Goal: Transaction & Acquisition: Purchase product/service

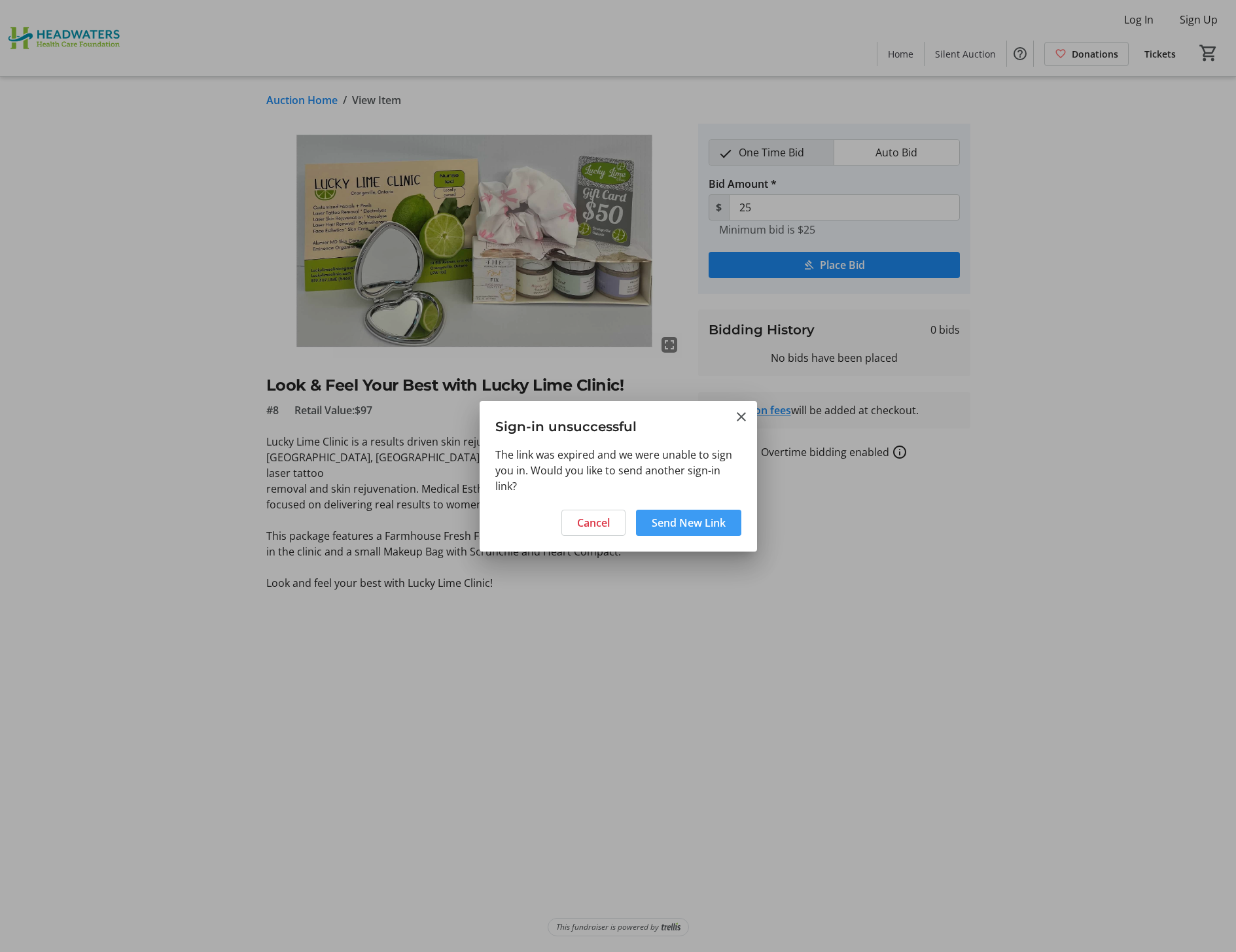
click at [687, 527] on span "Send New Link" at bounding box center [689, 522] width 74 height 15
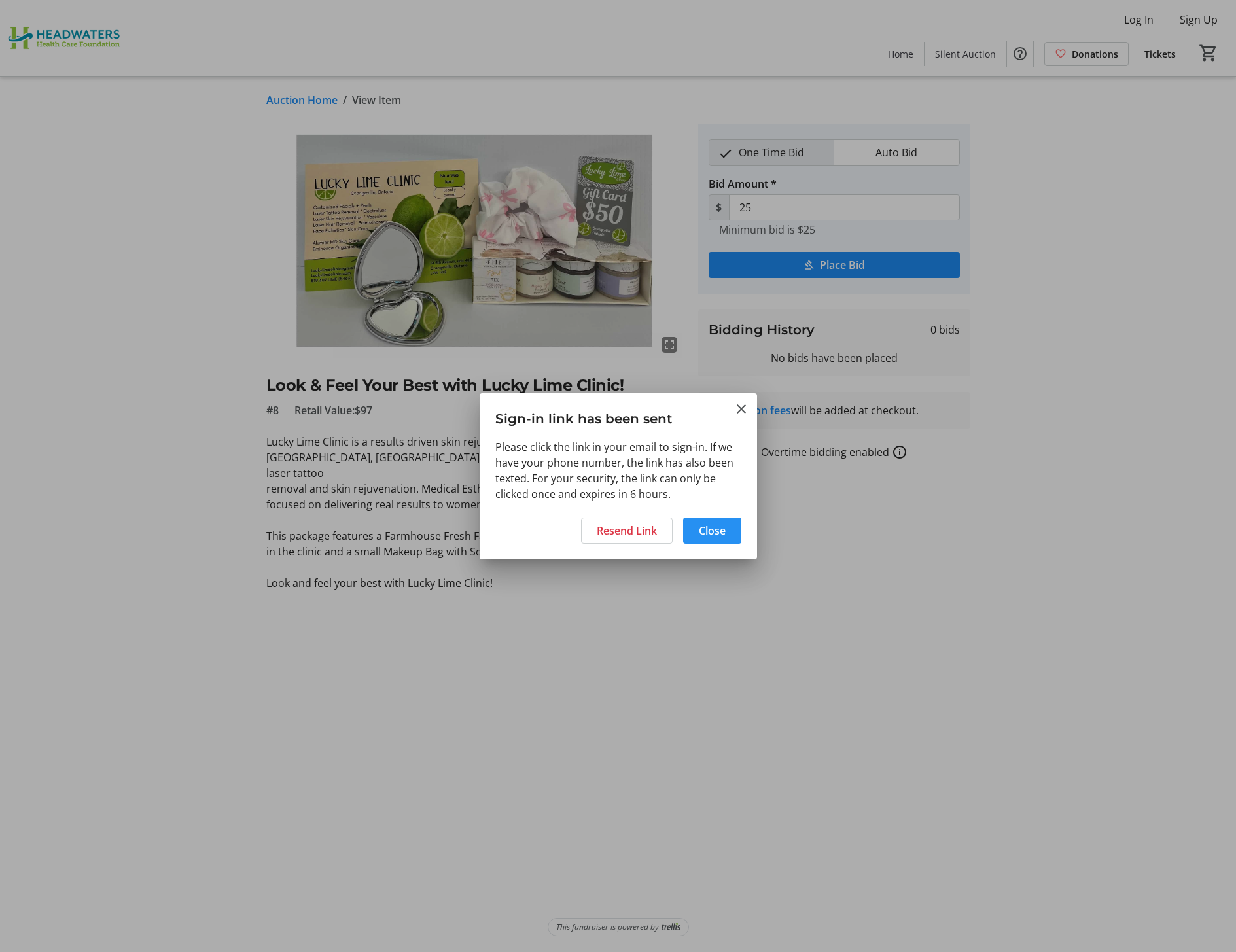
click at [700, 525] on span "Close" at bounding box center [712, 530] width 27 height 15
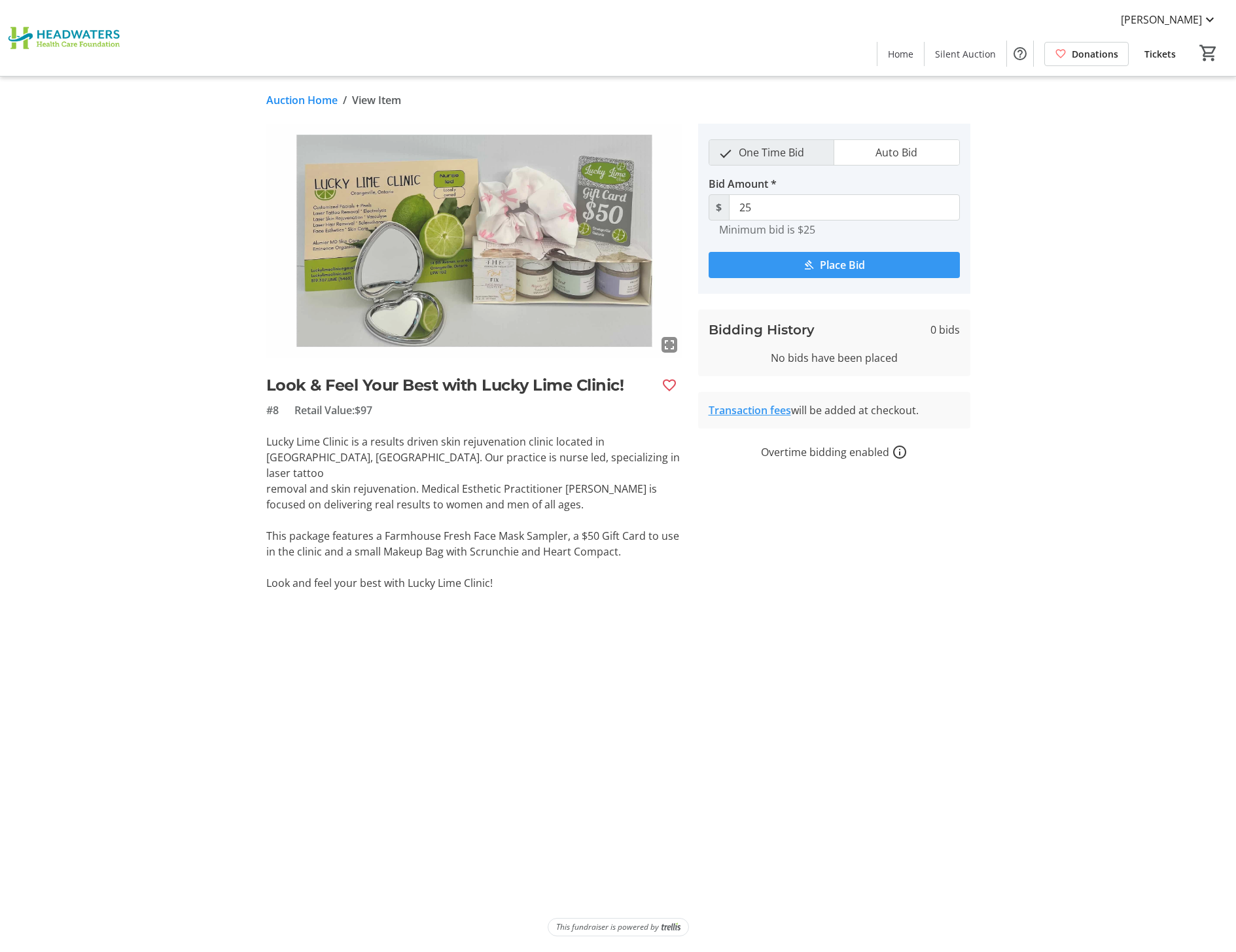
click at [285, 100] on link "Auction Home" at bounding box center [302, 100] width 72 height 15
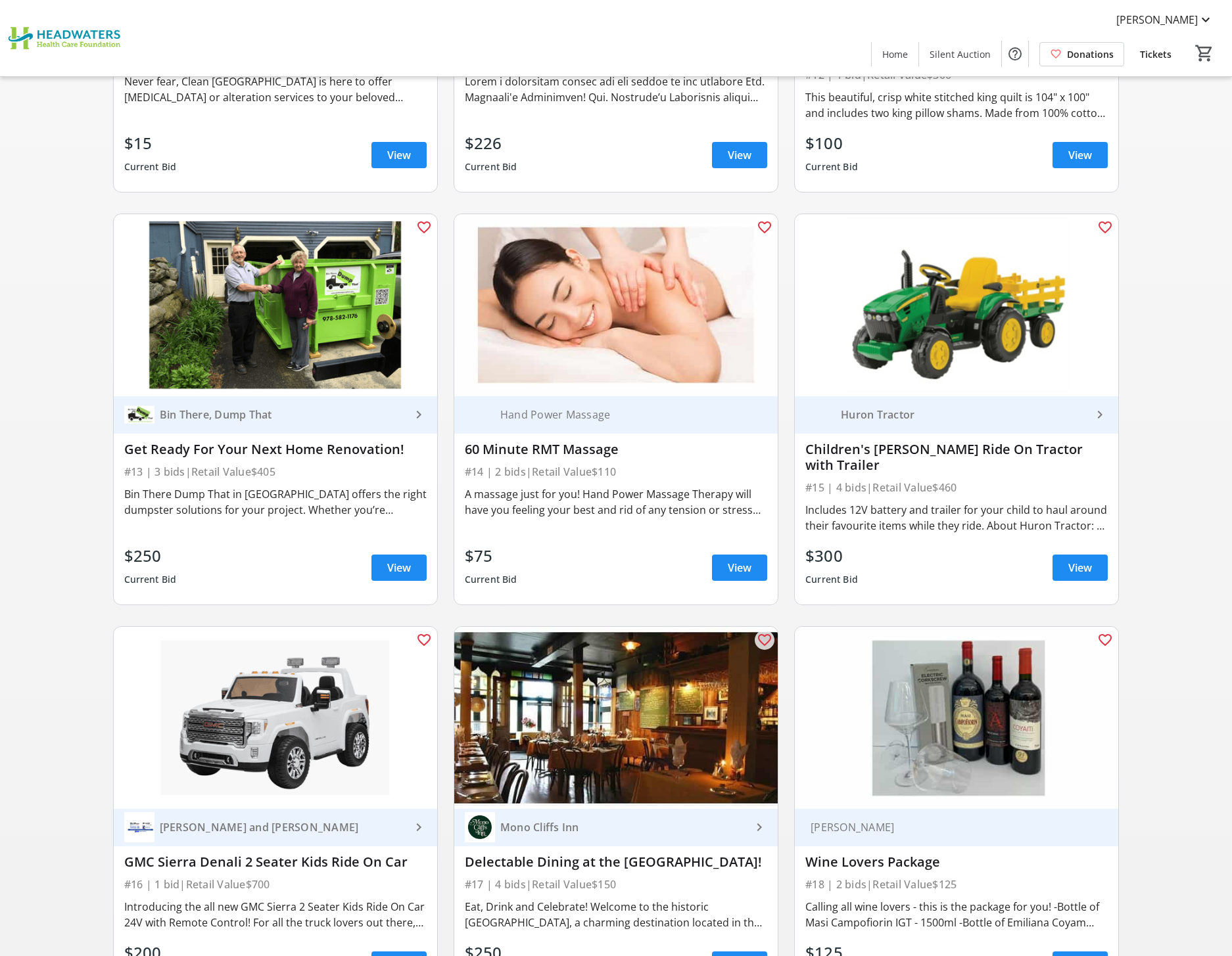
scroll to position [1380, 0]
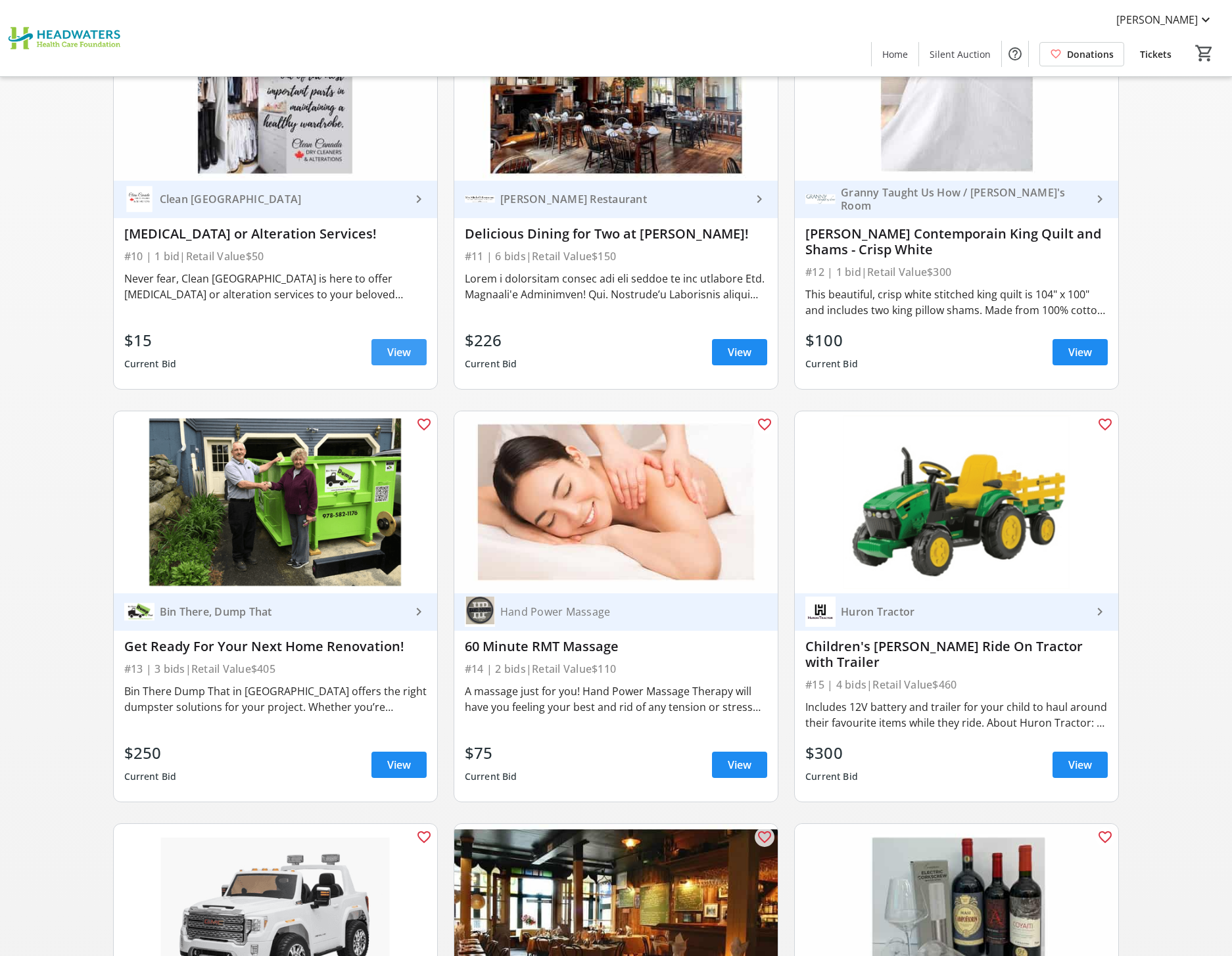
click at [395, 352] on span "View" at bounding box center [399, 352] width 24 height 16
